Goal: Information Seeking & Learning: Learn about a topic

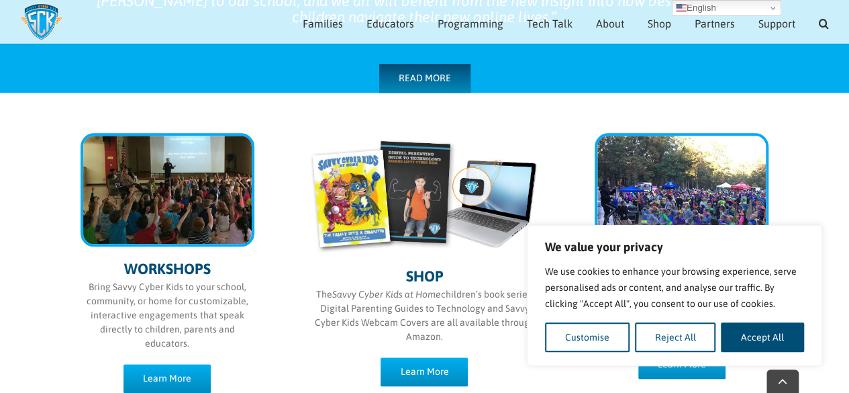
scroll to position [671, 0]
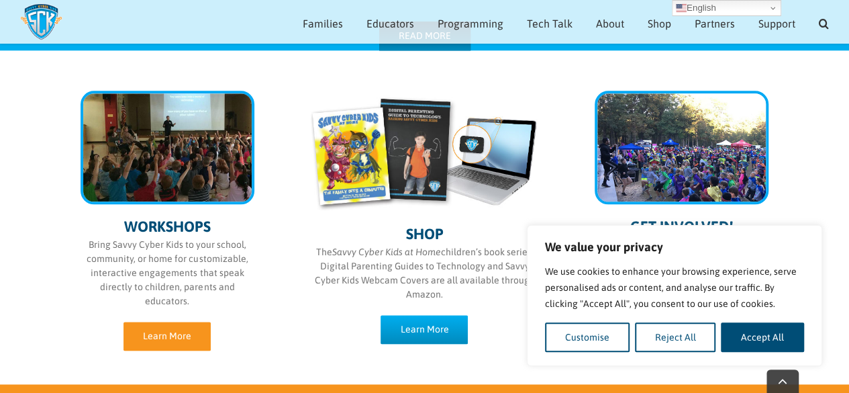
click at [181, 339] on span "Learn More" at bounding box center [167, 335] width 48 height 11
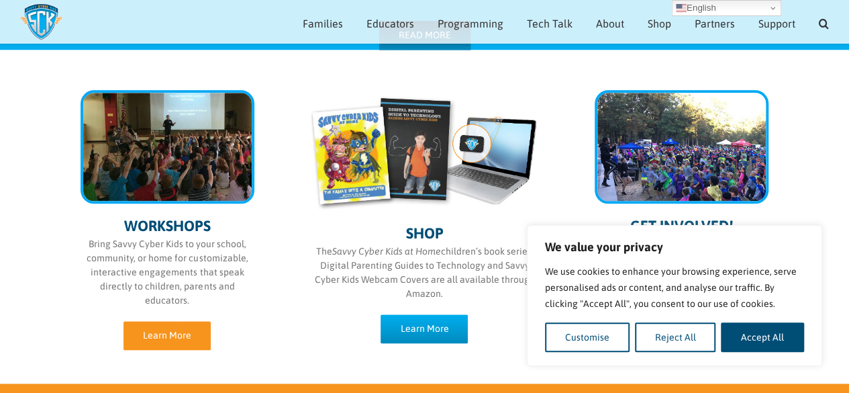
scroll to position [655, 0]
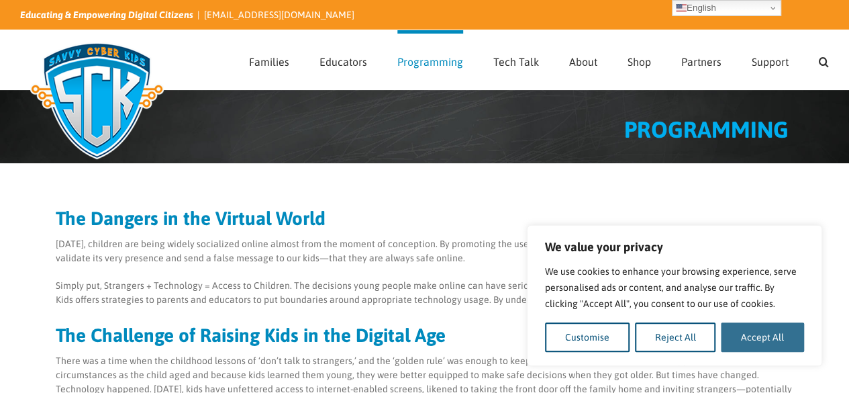
click at [764, 336] on button "Accept All" at bounding box center [762, 337] width 83 height 30
checkbox input "true"
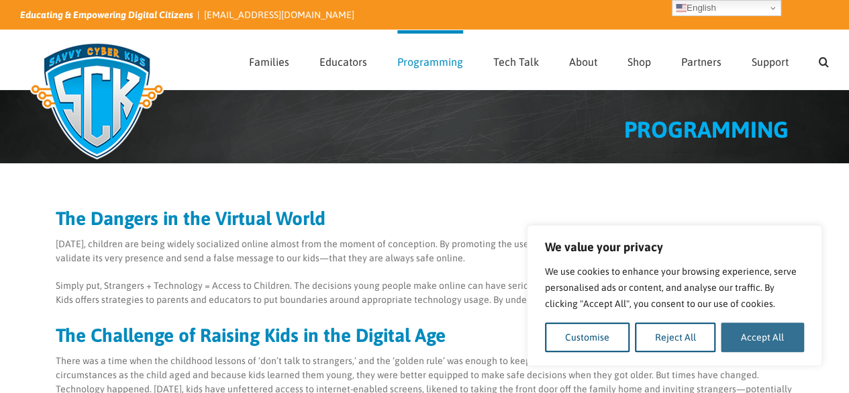
checkbox input "true"
